Goal: Task Accomplishment & Management: Use online tool/utility

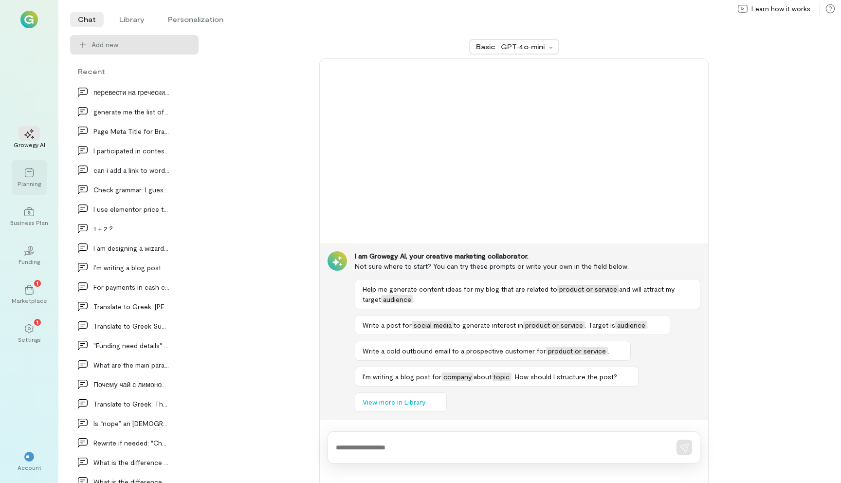
click at [30, 175] on icon at bounding box center [29, 173] width 10 height 10
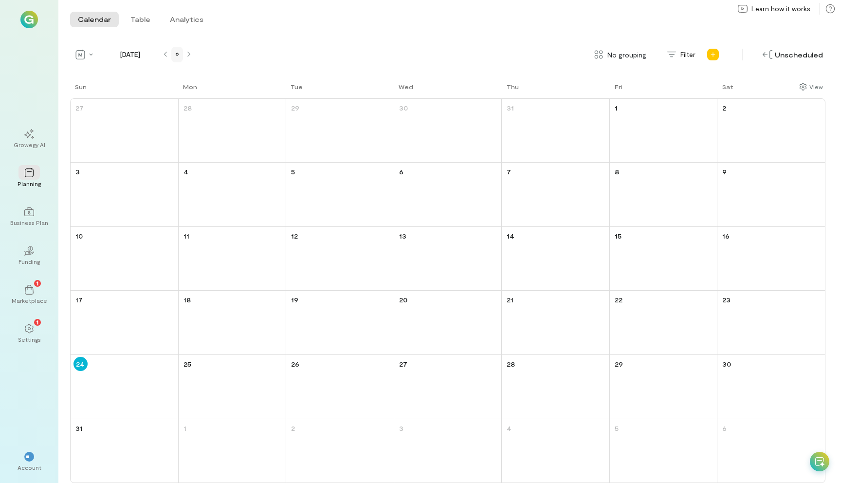
click at [178, 56] on icon at bounding box center [177, 55] width 3 height 6
click at [786, 56] on div "Unscheduled" at bounding box center [792, 54] width 65 height 15
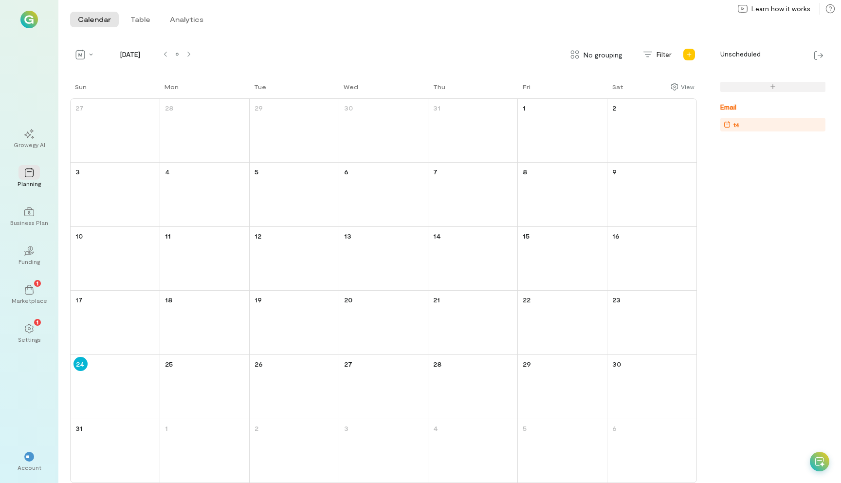
click at [754, 126] on div "t4" at bounding box center [775, 125] width 102 height 10
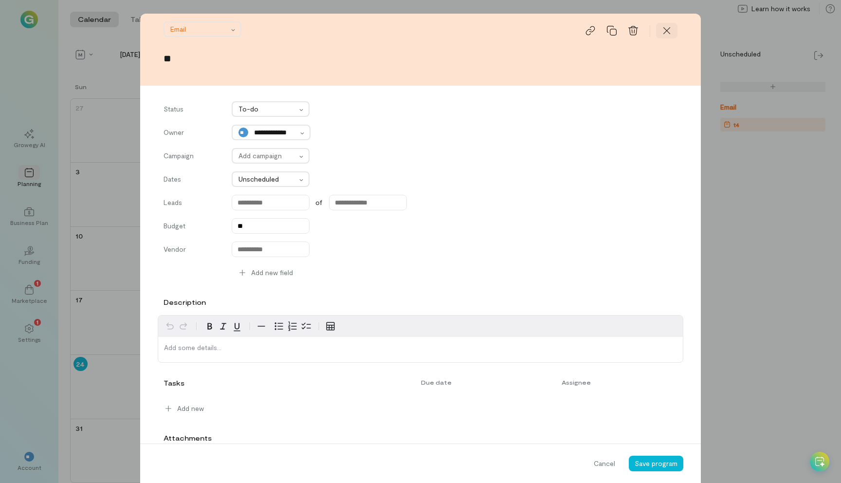
click at [669, 29] on icon at bounding box center [667, 31] width 10 height 10
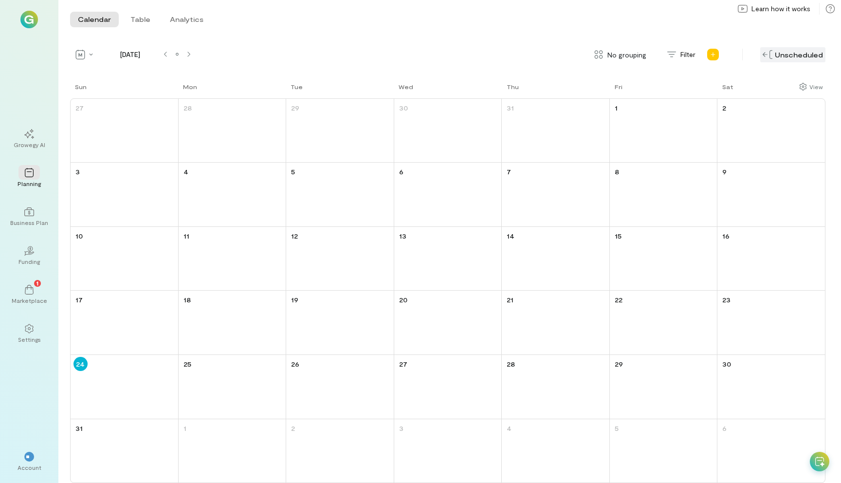
click at [814, 58] on div "Unscheduled" at bounding box center [792, 54] width 65 height 15
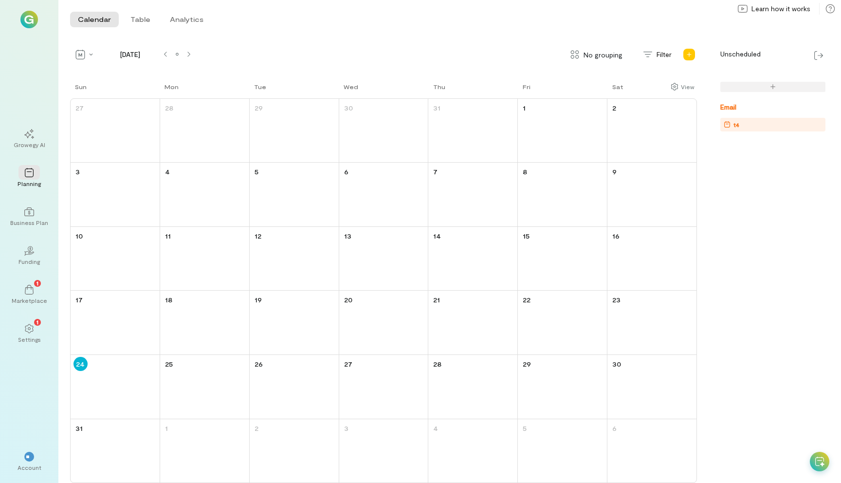
click at [758, 124] on div "t4" at bounding box center [775, 125] width 102 height 10
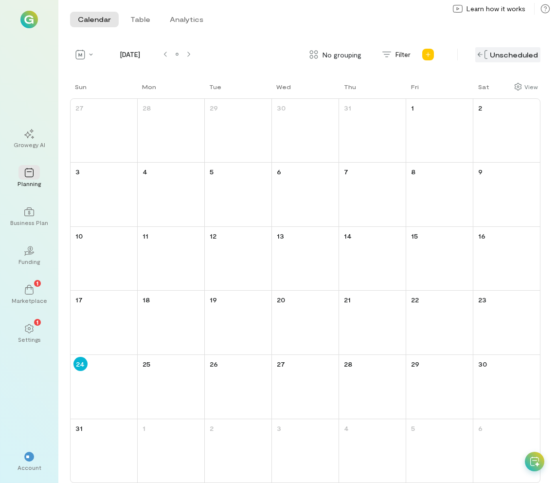
click at [515, 57] on div "Unscheduled" at bounding box center [508, 54] width 65 height 15
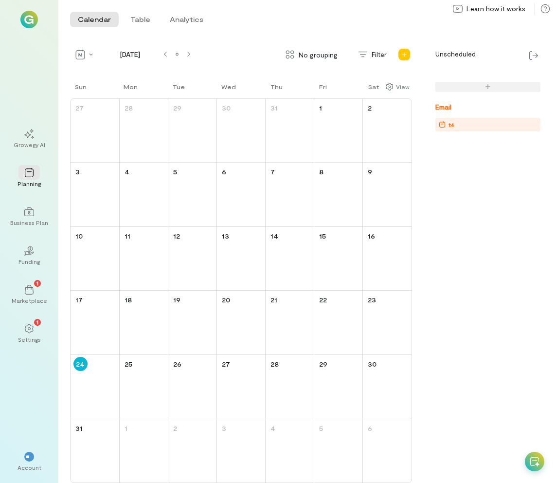
click at [485, 124] on div "t4" at bounding box center [490, 125] width 102 height 10
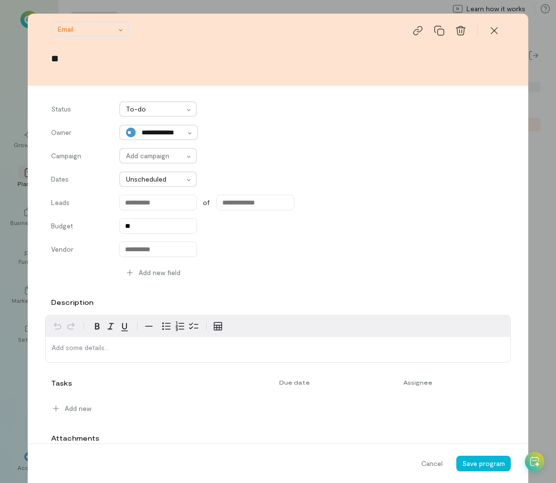
click at [124, 74] on div "Email **" at bounding box center [278, 50] width 501 height 72
